Goal: Information Seeking & Learning: Learn about a topic

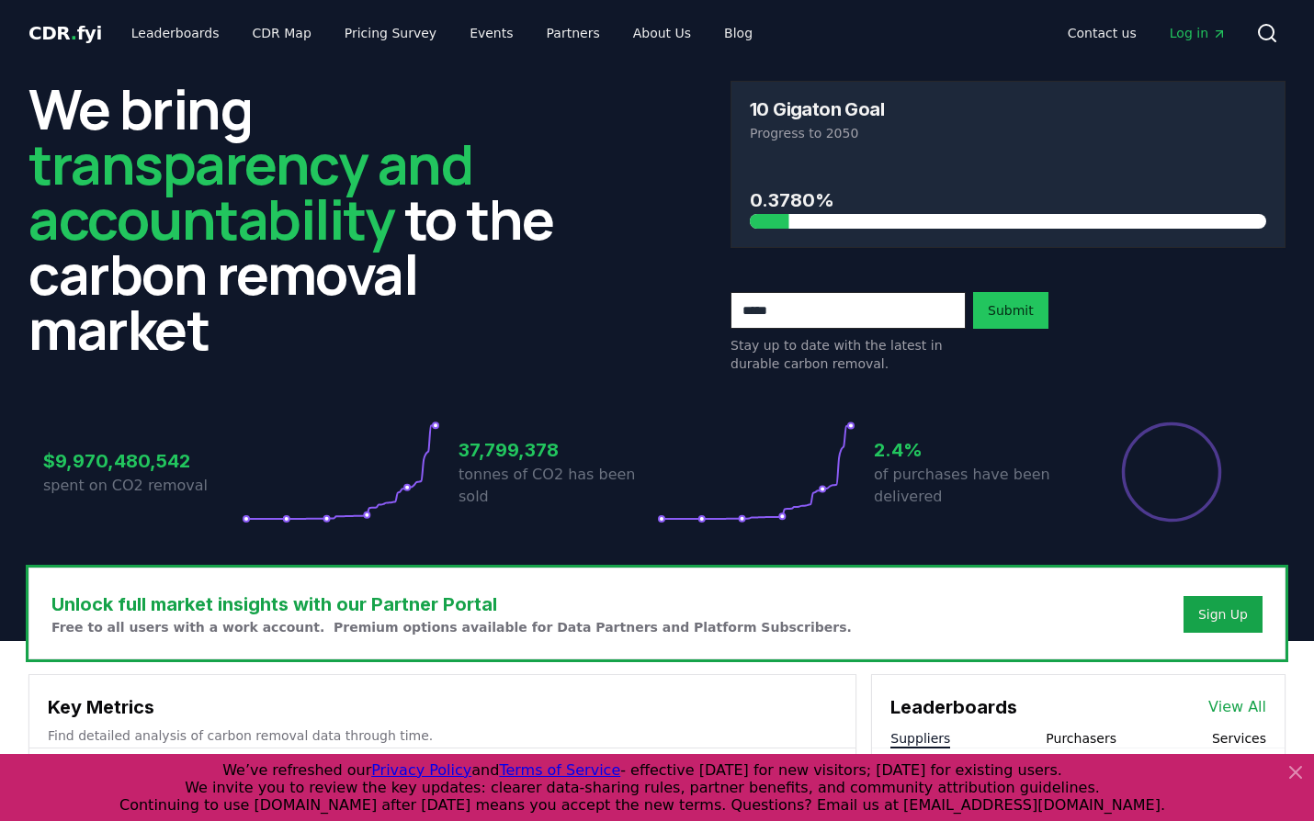
click at [1301, 778] on icon at bounding box center [1295, 772] width 11 height 11
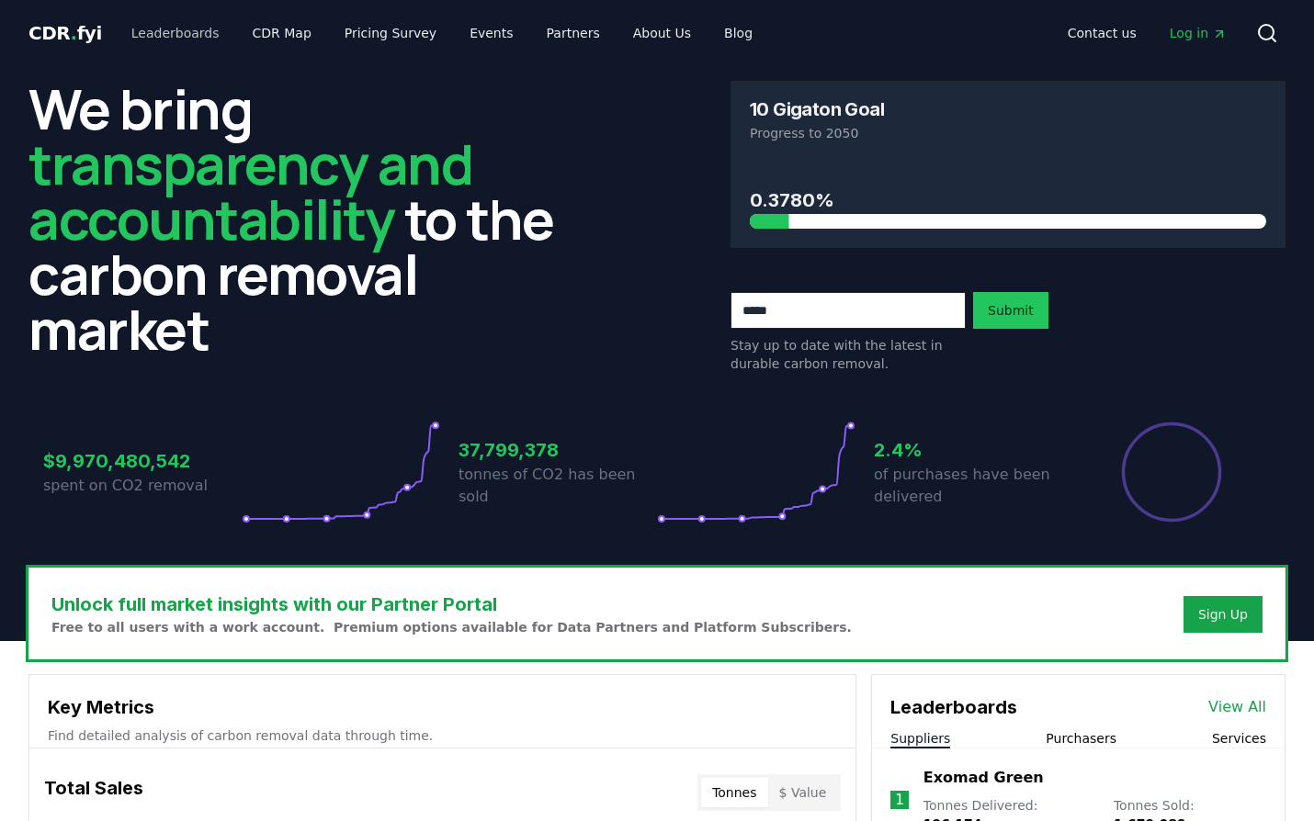
click at [155, 39] on link "Leaderboards" at bounding box center [176, 33] width 118 height 33
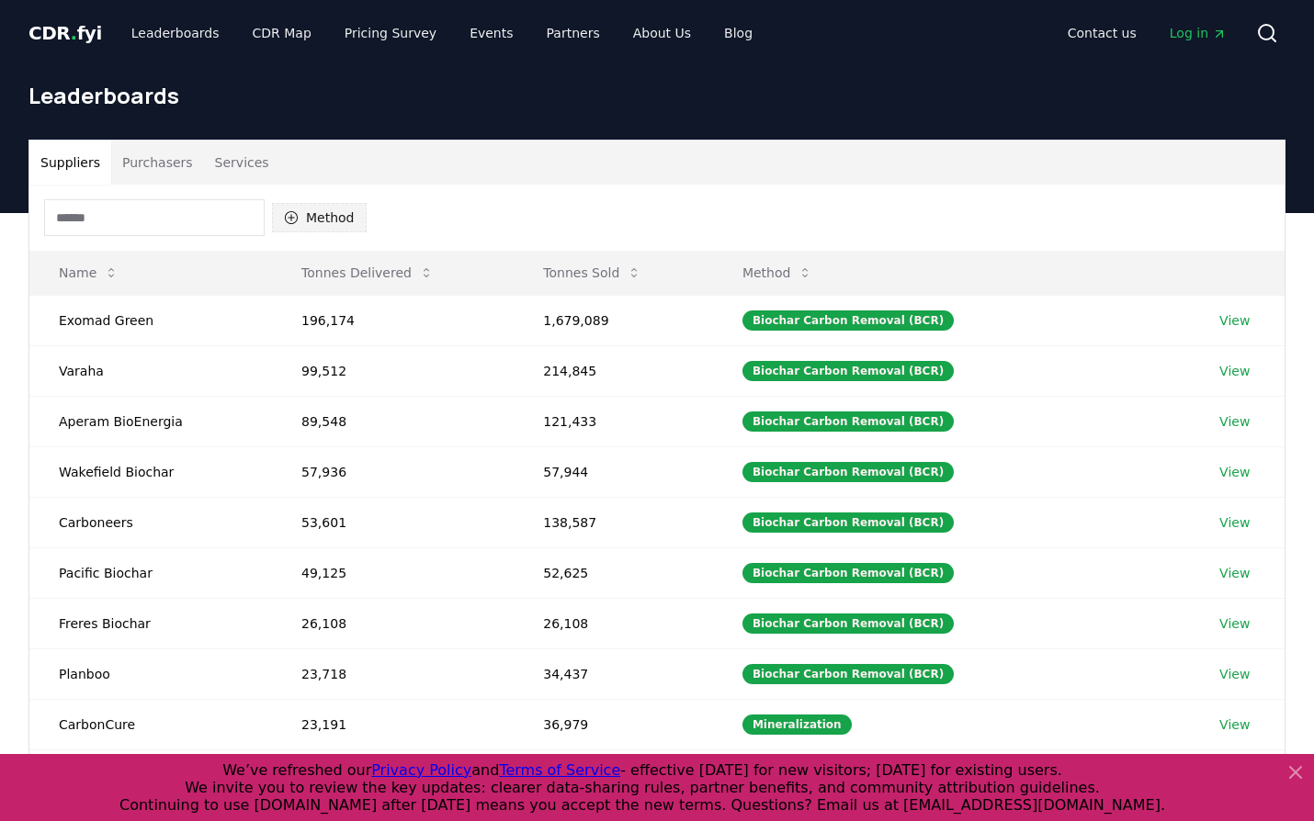
click at [342, 225] on button "Method" at bounding box center [319, 217] width 95 height 29
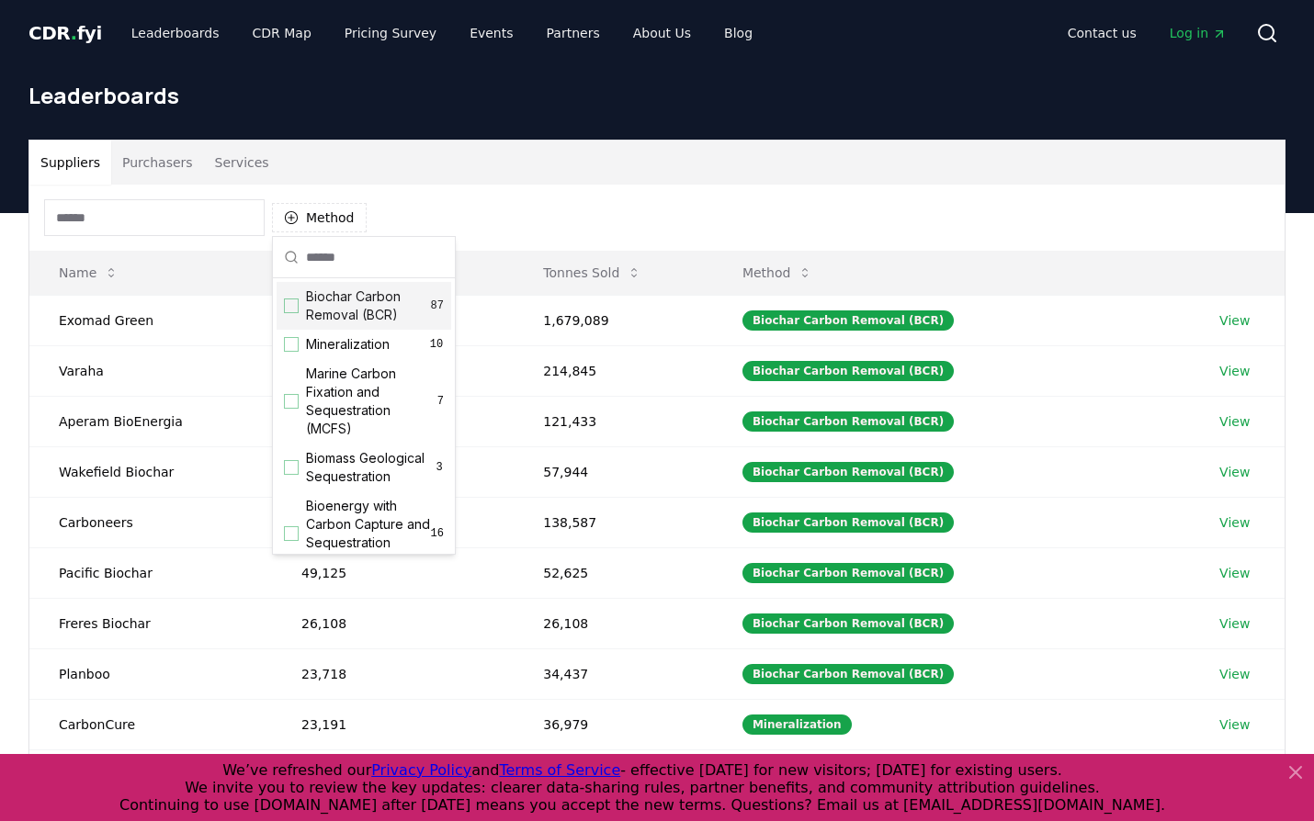
click at [350, 315] on span "Biochar Carbon Removal (BCR)" at bounding box center [368, 306] width 125 height 37
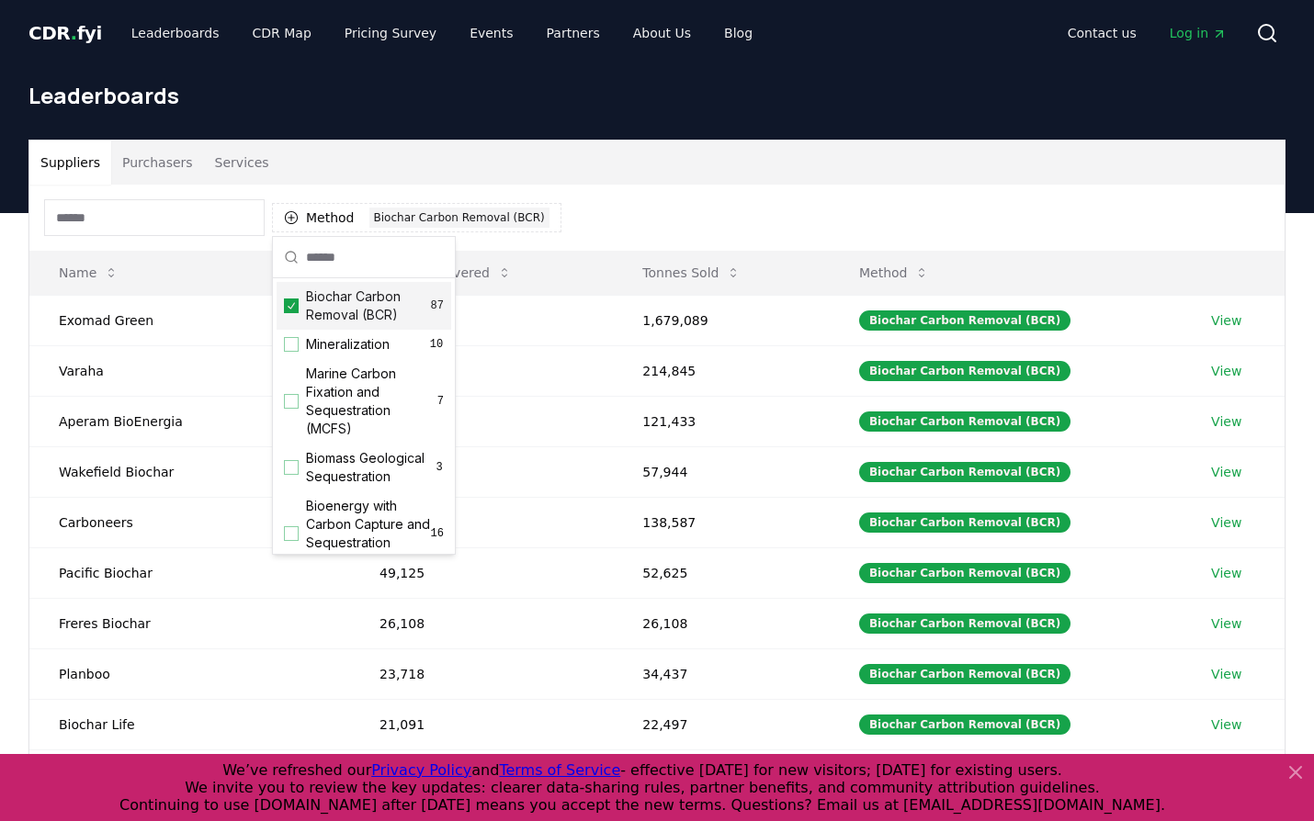
click at [861, 183] on div "Suppliers Purchasers Services" at bounding box center [656, 163] width 1255 height 44
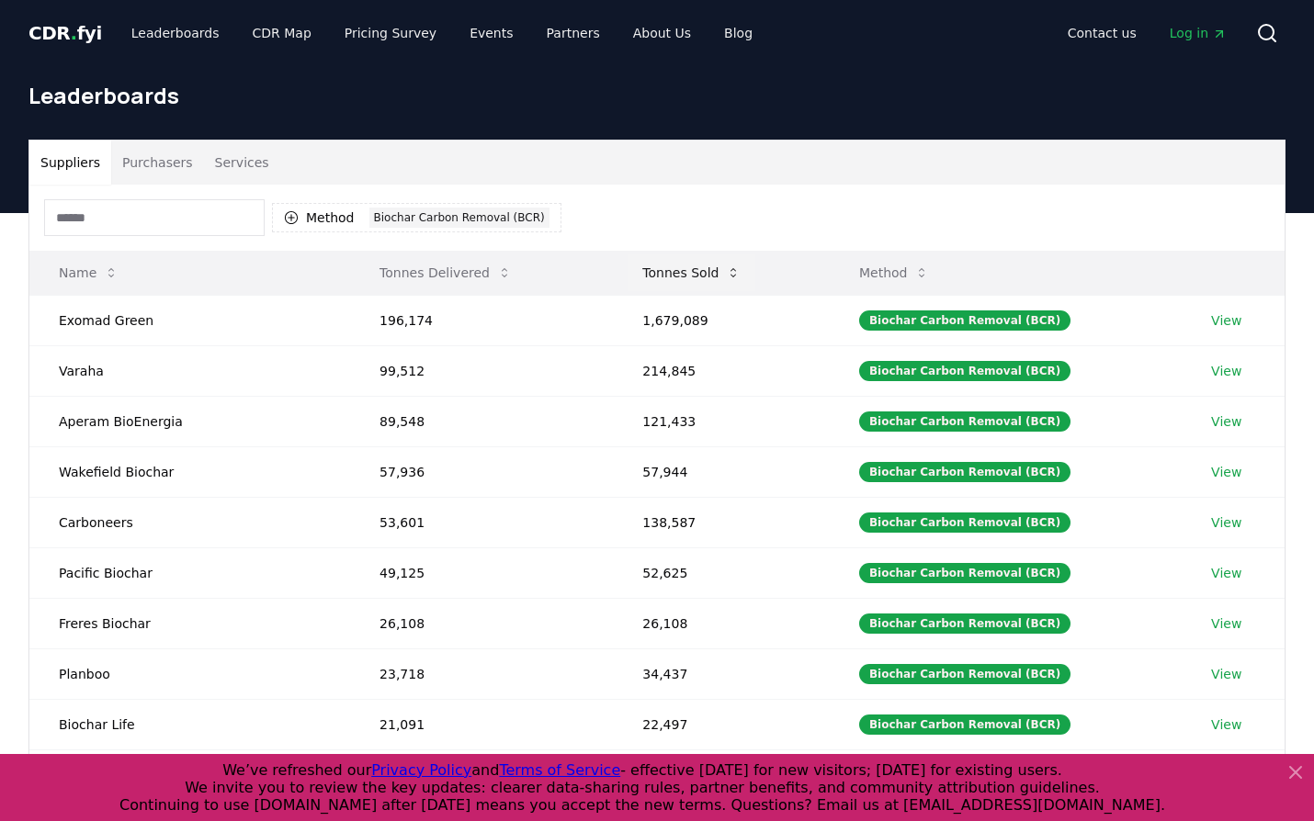
click at [690, 279] on button "Tonnes Sold" at bounding box center [691, 272] width 128 height 37
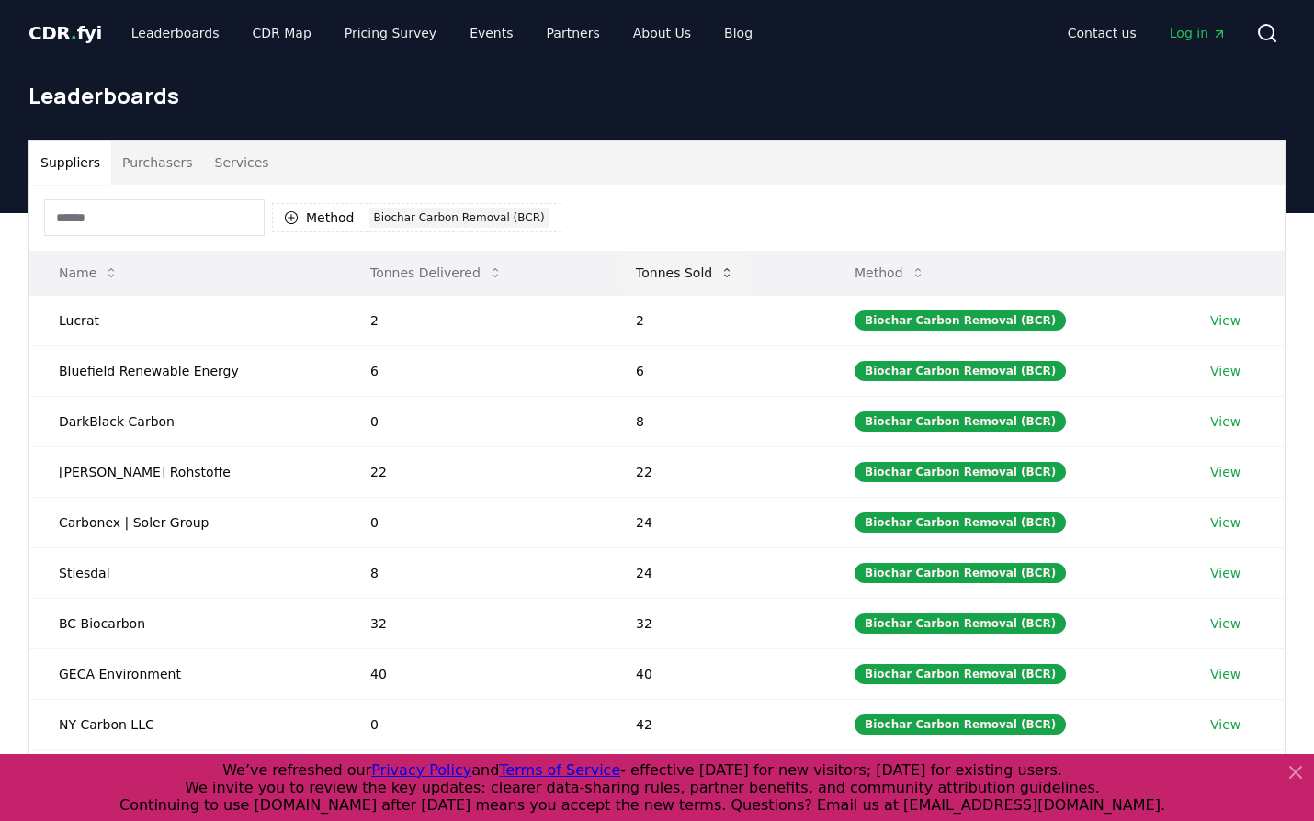
click at [690, 279] on button "Tonnes Sold" at bounding box center [685, 272] width 128 height 37
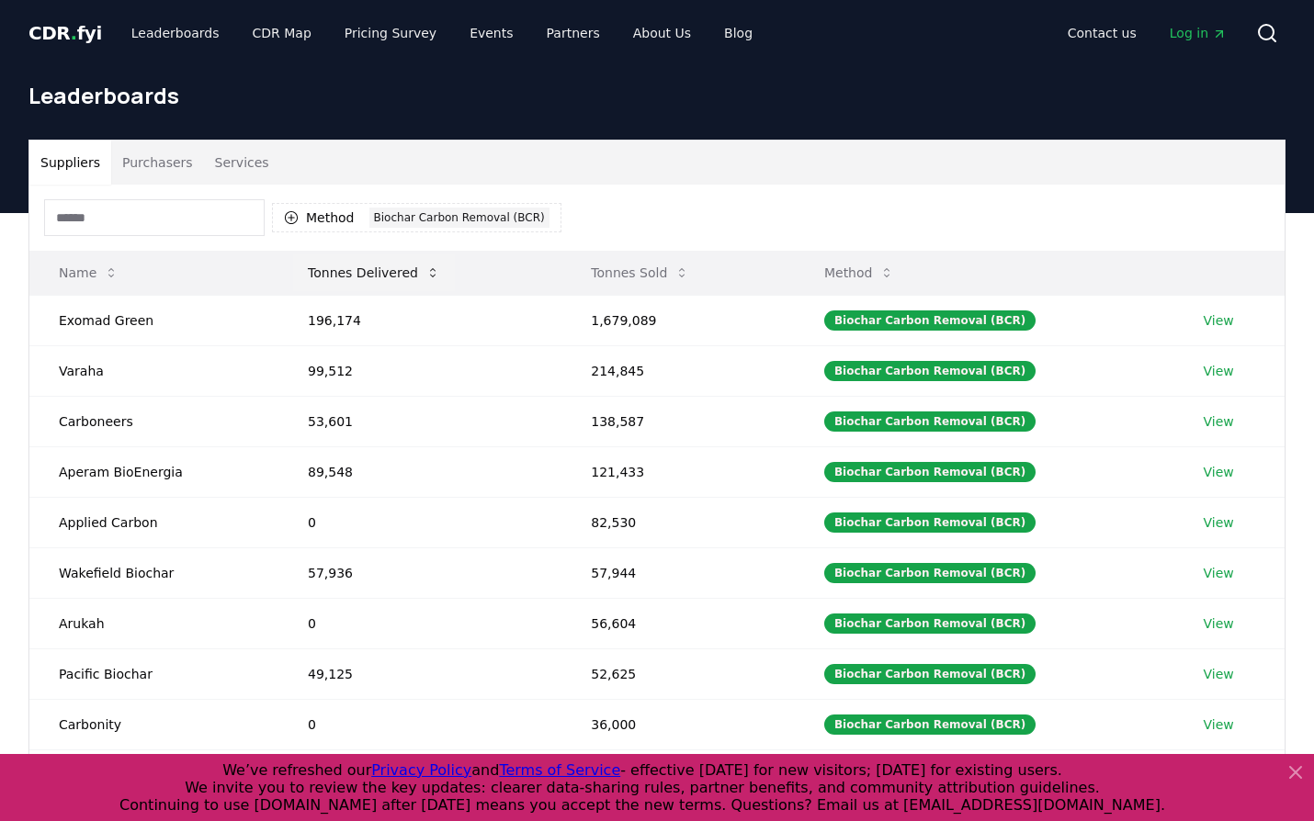
click at [403, 276] on button "Tonnes Delivered" at bounding box center [374, 272] width 162 height 37
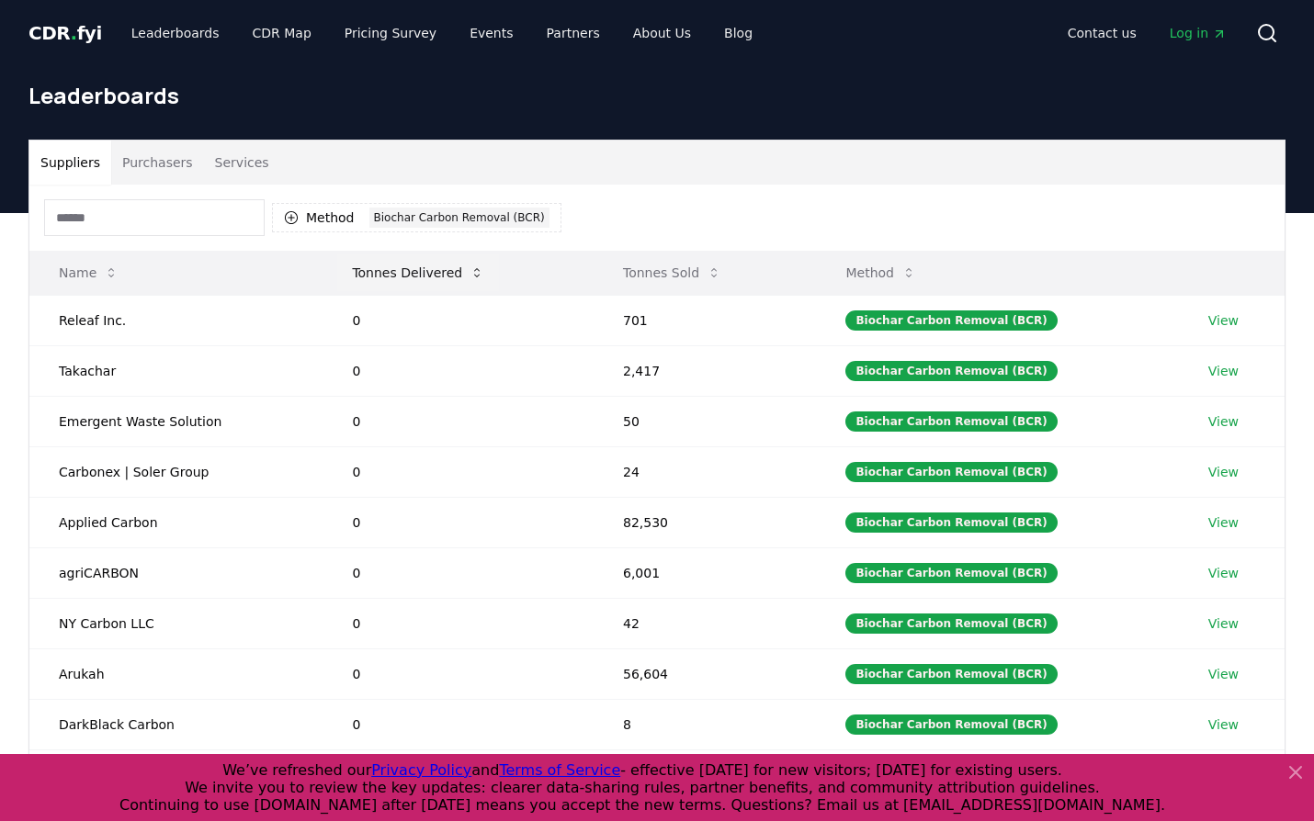
click at [403, 276] on button "Tonnes Delivered" at bounding box center [418, 272] width 162 height 37
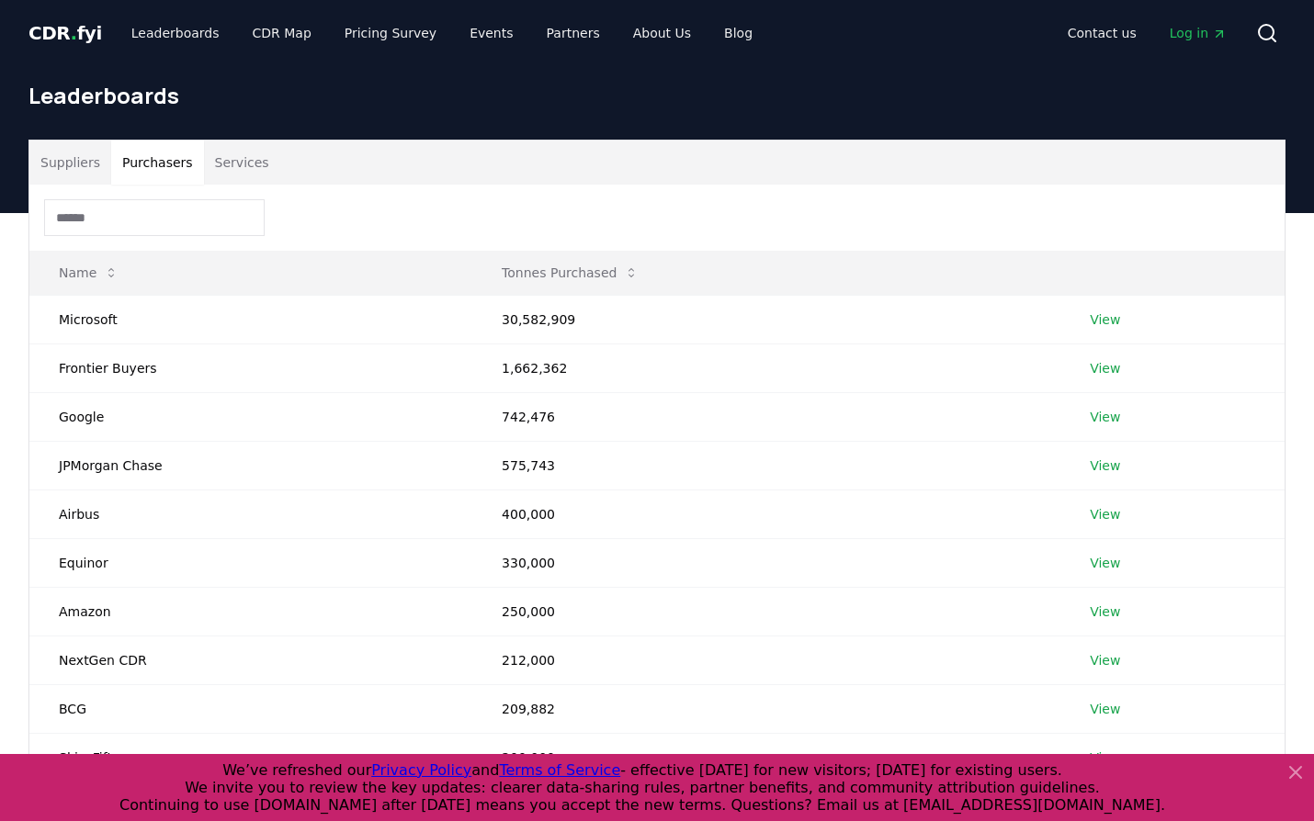
click at [143, 158] on button "Purchasers" at bounding box center [157, 163] width 93 height 44
